Goal: Find specific page/section: Find specific page/section

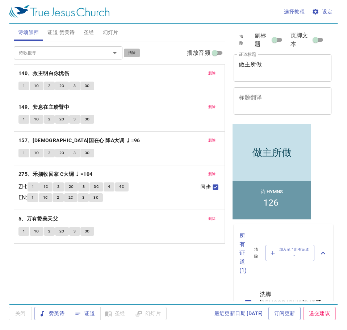
click at [132, 50] on span "清除" at bounding box center [132, 53] width 8 height 7
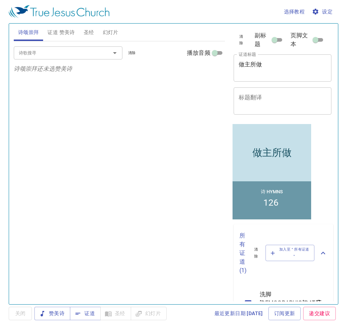
click at [77, 36] on button "证道 赞美诗" at bounding box center [61, 32] width 36 height 17
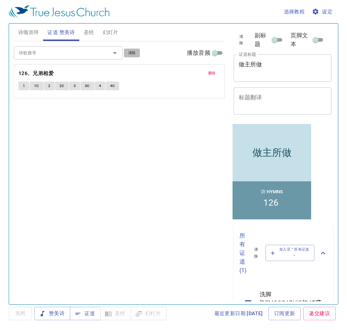
click at [133, 52] on span "清除" at bounding box center [132, 53] width 8 height 7
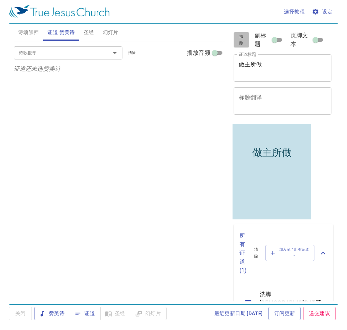
click at [239, 42] on span "清除" at bounding box center [241, 39] width 7 height 13
click at [28, 27] on button "诗颂崇拜" at bounding box center [29, 32] width 30 height 17
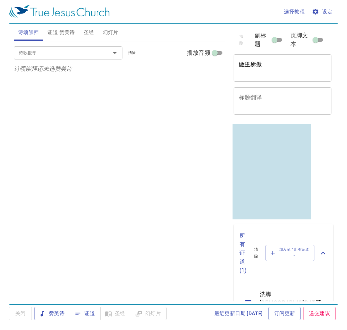
click at [64, 28] on span "证道 赞美诗" at bounding box center [60, 32] width 27 height 9
click at [29, 32] on span "诗颂崇拜" at bounding box center [28, 32] width 21 height 9
click at [55, 35] on span "证道 赞美诗" at bounding box center [60, 32] width 27 height 9
click at [83, 49] on input "诗歌搜寻" at bounding box center [57, 53] width 83 height 8
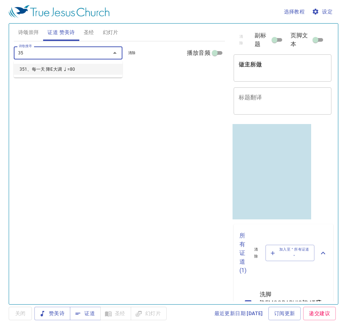
type input "351"
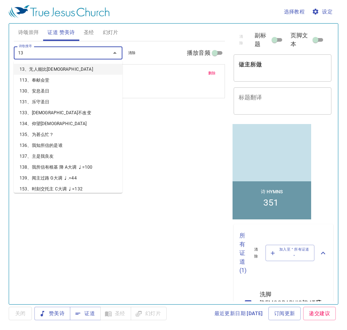
type input "136"
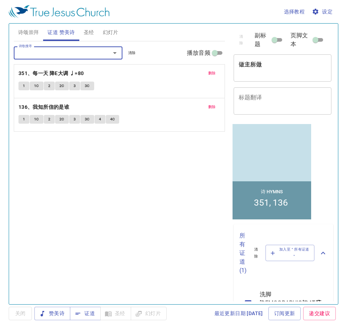
click at [259, 59] on div "做主所做 x 证道标题" at bounding box center [283, 67] width 98 height 27
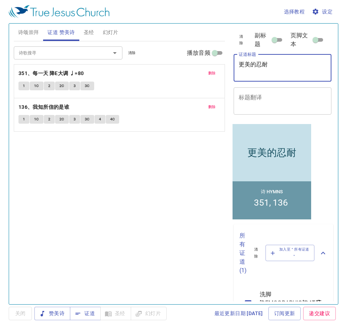
type textarea "更美的忍耐"
click at [29, 169] on div "诗歌搜寻 诗歌搜寻 清除 播放音频 删除 351、每一天 降E大调 ♩=80 1 1C 2 2C 3 3C 删除 136、我知所信的是谁 1 1C 2 2C …" at bounding box center [119, 169] width 211 height 257
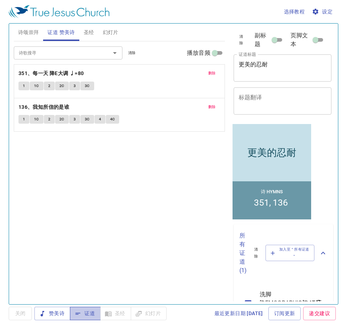
click at [0, 0] on span "证道" at bounding box center [0, 0] width 0 height 0
click at [31, 31] on span "诗颂崇拜" at bounding box center [28, 32] width 21 height 9
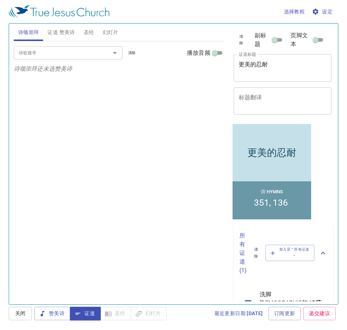
click at [52, 51] on input "诗歌搜寻" at bounding box center [57, 53] width 83 height 8
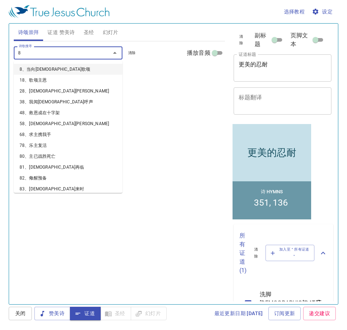
type input "89"
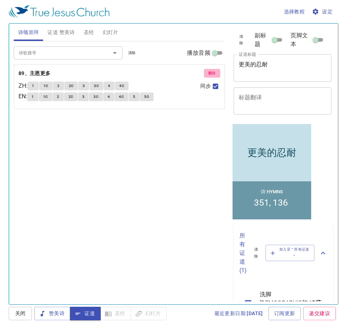
click at [209, 73] on span "删除" at bounding box center [212, 73] width 8 height 7
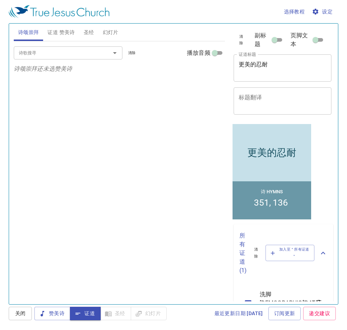
click at [69, 52] on input "诗歌搜寻" at bounding box center [57, 53] width 83 height 8
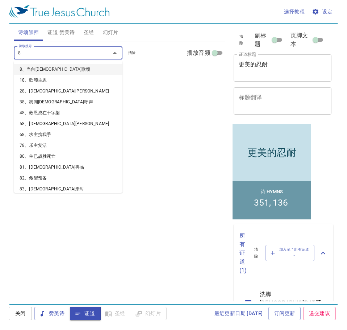
type input "89"
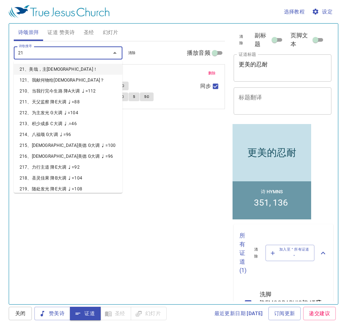
type input "212"
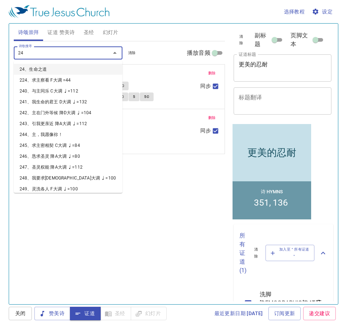
type input "247"
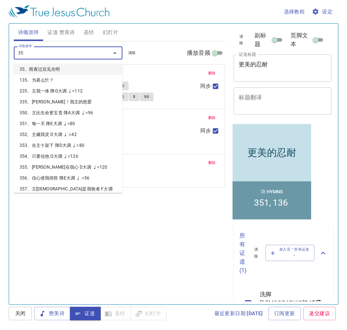
type input "358"
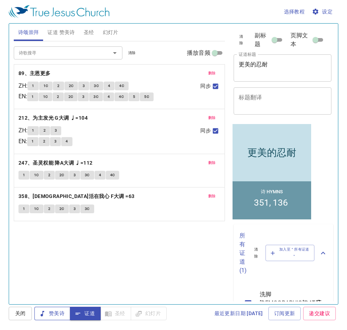
drag, startPoint x: 55, startPoint y: 316, endPoint x: 57, endPoint y: 311, distance: 5.5
click at [55, 316] on span "赞美诗" at bounding box center [52, 313] width 24 height 9
click at [36, 80] on div "删除 89、主恩更多 ZH : 1 1C 2 2C 3 3C 4 4C EN : 1 1C 2 2C 3 3C 4 4C 5 5C 同步" at bounding box center [119, 87] width 211 height 44
click at [34, 84] on span "1" at bounding box center [33, 86] width 2 height 7
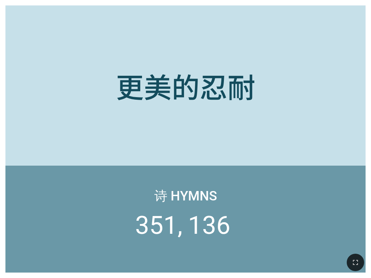
click at [360, 265] on button "button" at bounding box center [355, 262] width 17 height 17
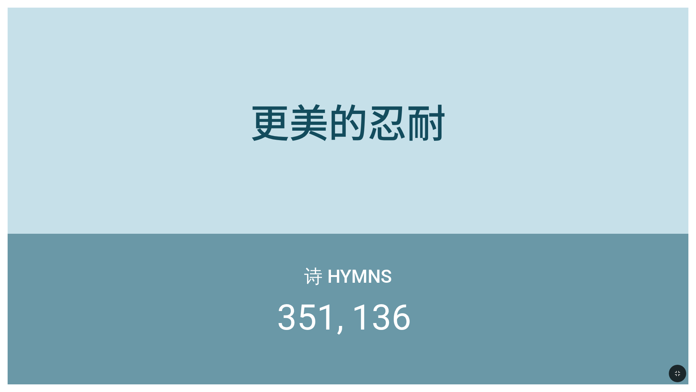
click at [371, 225] on div at bounding box center [348, 224] width 681 height 19
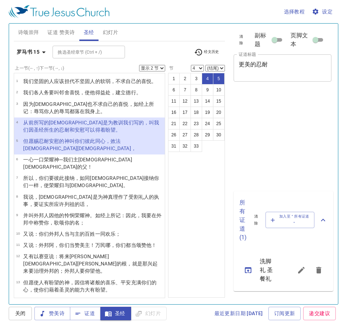
select select "2"
select select "4"
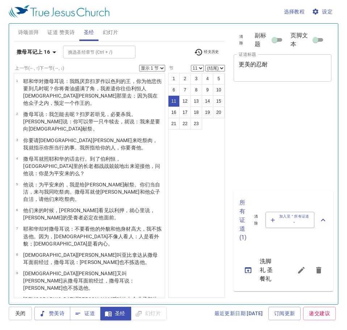
select select "11"
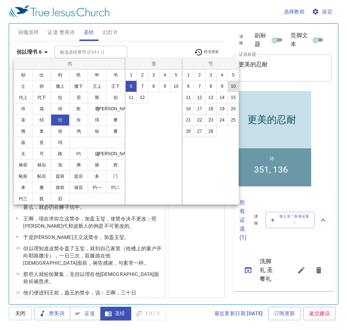
click at [232, 88] on button "10" at bounding box center [234, 86] width 12 height 12
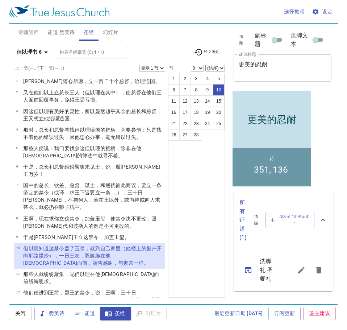
select select "10"
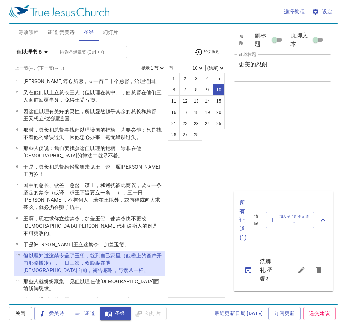
select select "10"
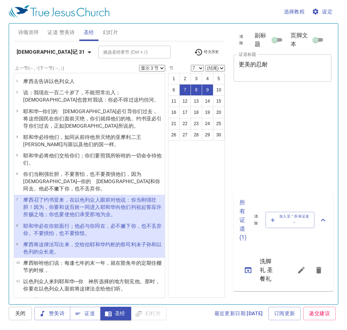
select select "3"
select select "7"
